Goal: Task Accomplishment & Management: Manage account settings

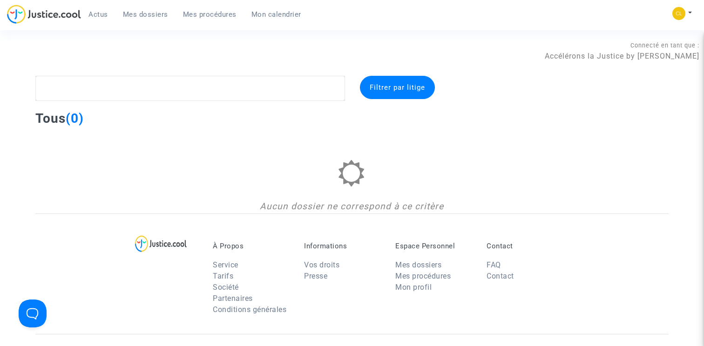
click at [150, 11] on span "Mes dossiers" at bounding box center [145, 14] width 45 height 8
click at [147, 14] on span "Mes dossiers" at bounding box center [145, 14] width 45 height 8
click at [211, 13] on span "Mes procédures" at bounding box center [210, 14] width 54 height 8
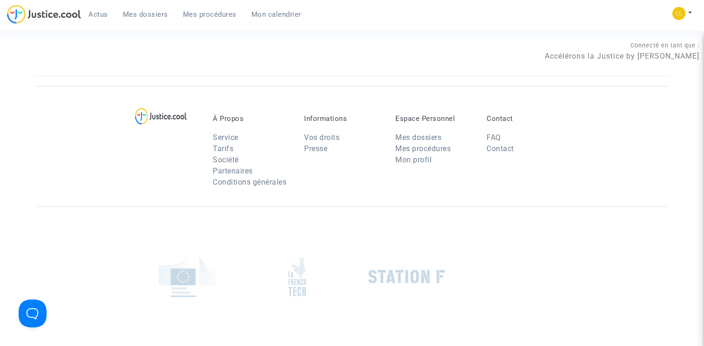
click at [167, 13] on span "Mes dossiers" at bounding box center [145, 14] width 45 height 8
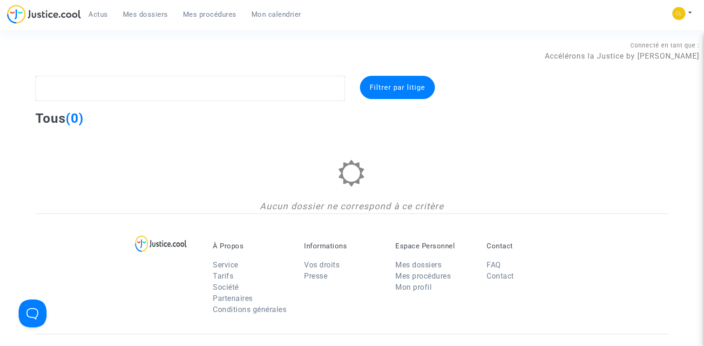
click at [103, 15] on span "Actus" at bounding box center [98, 14] width 20 height 8
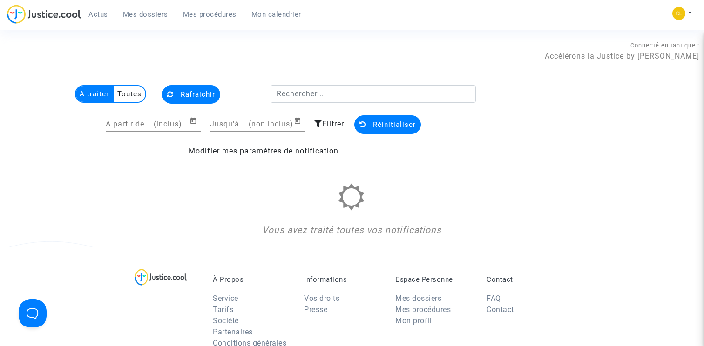
click at [211, 47] on div "Connecté en tant que : Accélérons la Justice by [PERSON_NAME]" at bounding box center [349, 51] width 699 height 22
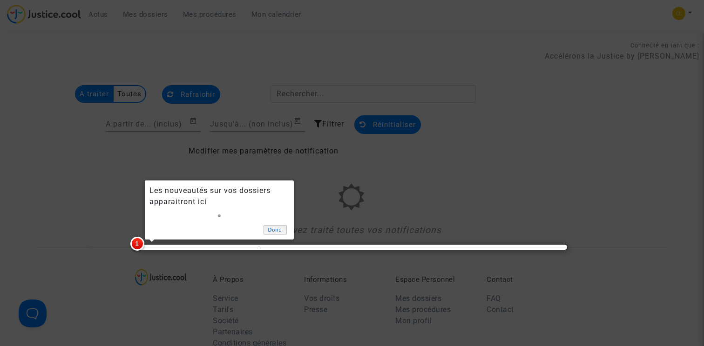
click at [281, 227] on link "Done" at bounding box center [275, 230] width 23 height 10
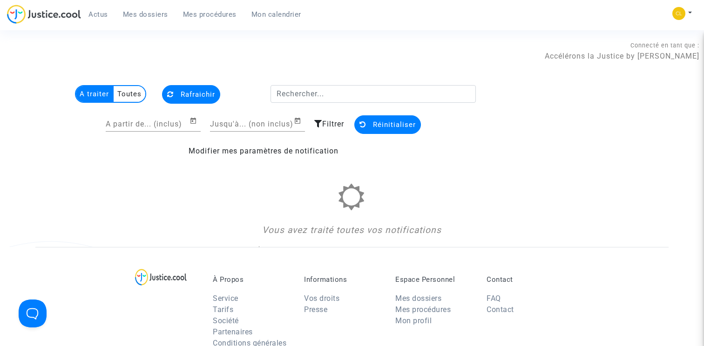
click at [144, 13] on span "Mes dossiers" at bounding box center [145, 14] width 45 height 8
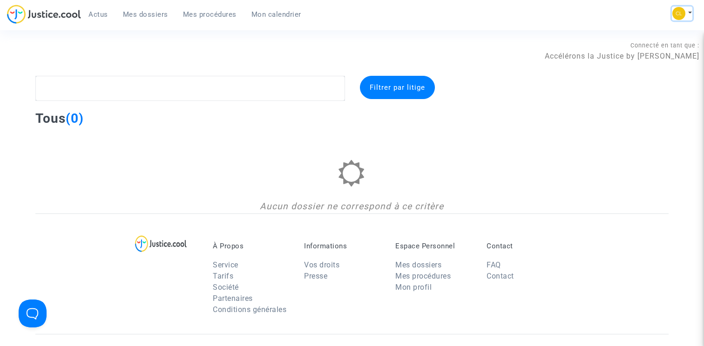
click at [587, 17] on button at bounding box center [682, 14] width 20 height 14
click at [587, 47] on link "Changer de compte" at bounding box center [645, 48] width 94 height 15
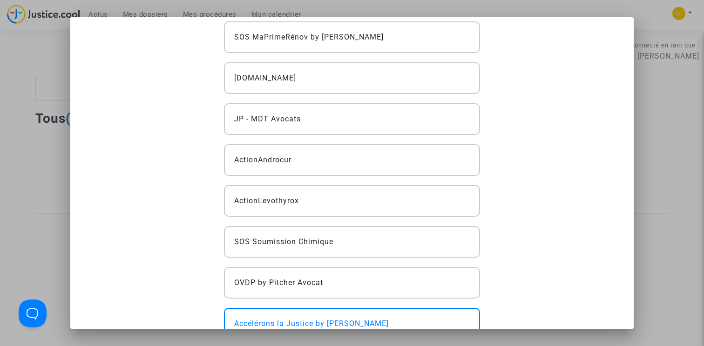
scroll to position [228, 0]
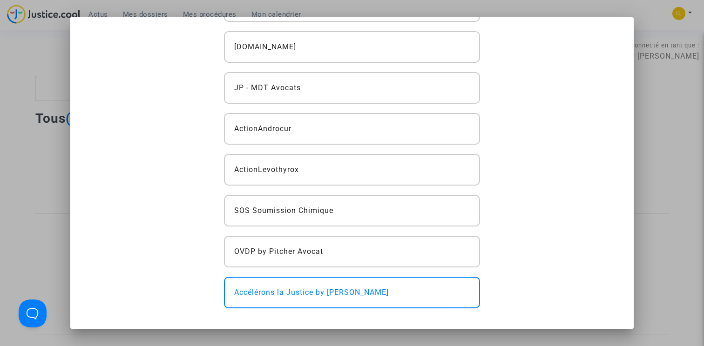
click at [587, 95] on div at bounding box center [352, 173] width 704 height 346
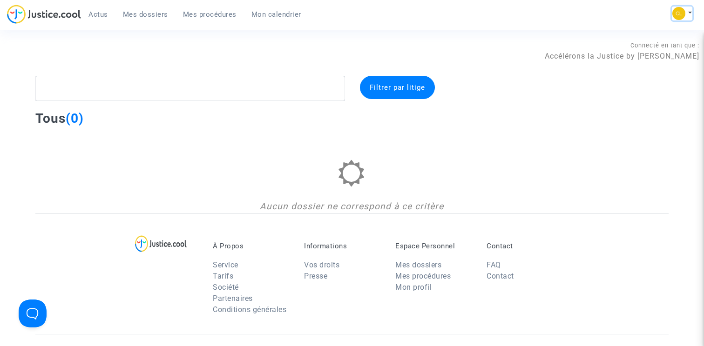
click at [587, 14] on img at bounding box center [678, 13] width 13 height 13
click at [587, 47] on link "Changer de compte" at bounding box center [645, 48] width 94 height 15
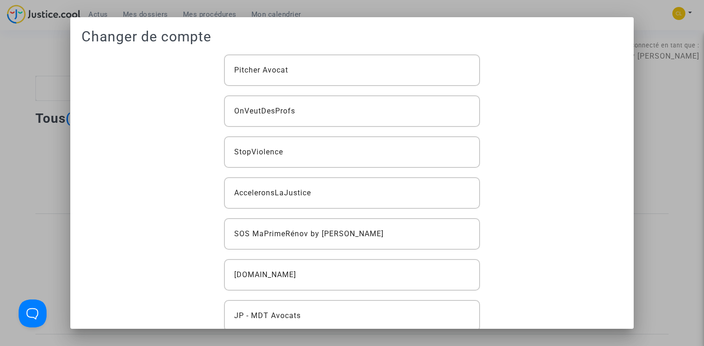
click at [587, 10] on div at bounding box center [352, 173] width 704 height 346
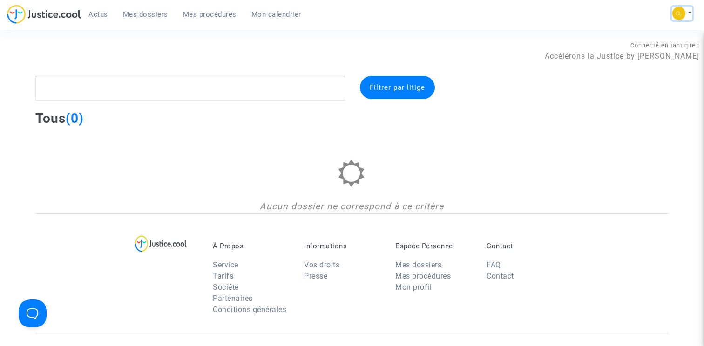
click at [587, 14] on button at bounding box center [682, 14] width 20 height 14
click at [587, 32] on link "Mon profil" at bounding box center [645, 33] width 94 height 15
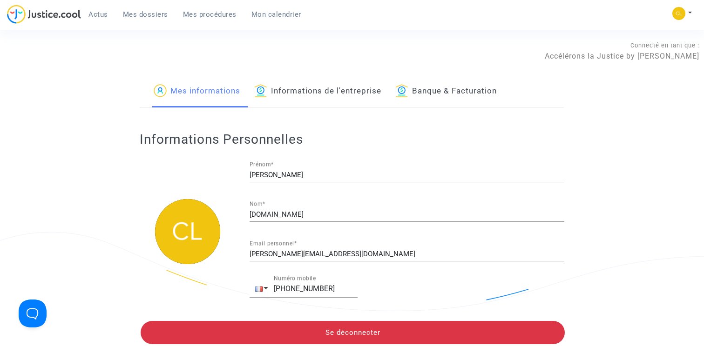
click at [308, 86] on link "Informations de l'entreprise" at bounding box center [317, 92] width 127 height 32
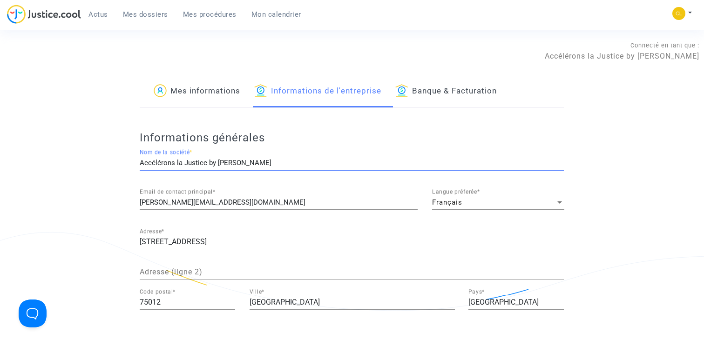
click at [179, 161] on input "Accélérons la Justice by [PERSON_NAME]" at bounding box center [352, 163] width 424 height 8
type input "AccéléronsLaJustice by [PERSON_NAME]"
click at [587, 125] on div "Mes informations Informations de l'entreprise Banque & Facturation Informations…" at bounding box center [352, 309] width 704 height 467
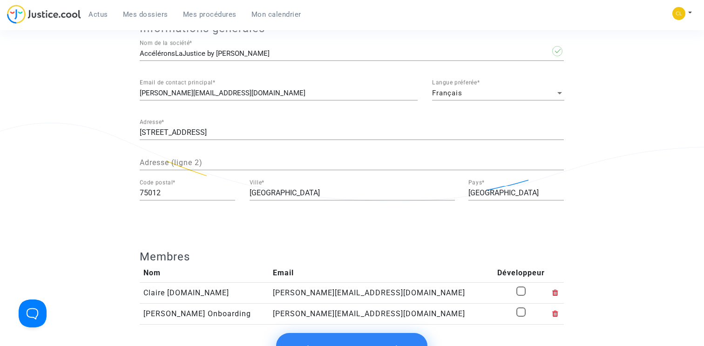
scroll to position [118, 0]
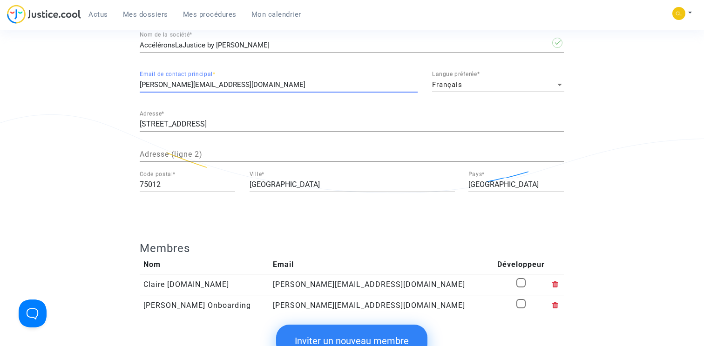
drag, startPoint x: 190, startPoint y: 85, endPoint x: 99, endPoint y: 85, distance: 90.8
click at [99, 85] on app-profile "Mes informations Informations de l'entreprise Banque & Facturation Informations…" at bounding box center [352, 191] width 634 height 467
drag, startPoint x: 156, startPoint y: 84, endPoint x: 120, endPoint y: 83, distance: 35.9
click at [120, 83] on app-profile "Mes informations Informations de l'entreprise Banque & Facturation Informations…" at bounding box center [352, 191] width 634 height 467
drag, startPoint x: 183, startPoint y: 83, endPoint x: 279, endPoint y: 82, distance: 96.9
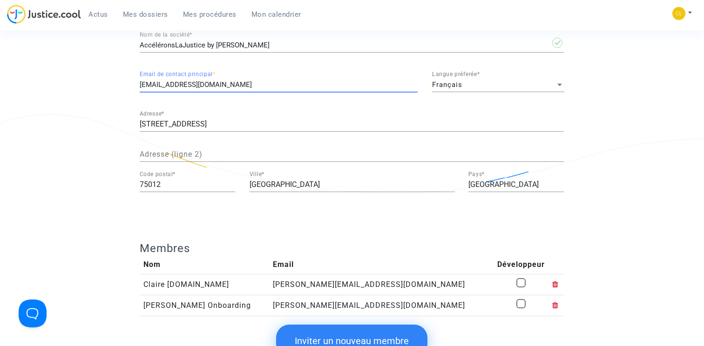
click at [279, 83] on input "[EMAIL_ADDRESS][DOMAIN_NAME]" at bounding box center [279, 85] width 278 height 8
drag, startPoint x: 176, startPoint y: 83, endPoint x: 81, endPoint y: 83, distance: 95.0
click at [81, 83] on app-profile "Mes informations Informations de l'entreprise Banque & Facturation Informations…" at bounding box center [352, 191] width 634 height 467
type input "[EMAIL_ADDRESS][DOMAIN_NAME]"
click at [40, 119] on app-profile "Mes informations Informations de l'entreprise Banque & Facturation Informations…" at bounding box center [352, 191] width 634 height 467
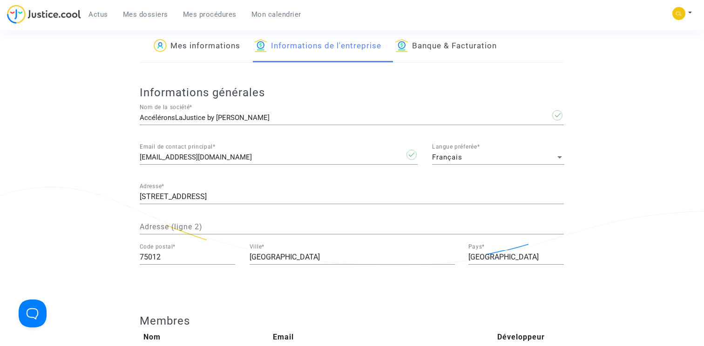
scroll to position [0, 0]
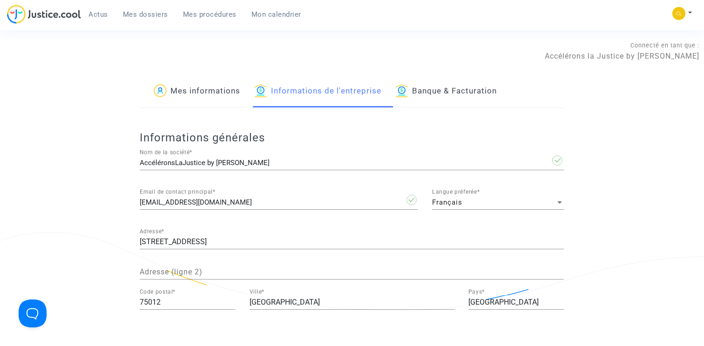
click at [396, 46] on div "Connecté en tant que : Accélérons la Justice by [PERSON_NAME]" at bounding box center [349, 51] width 699 height 22
